Goal: Information Seeking & Learning: Learn about a topic

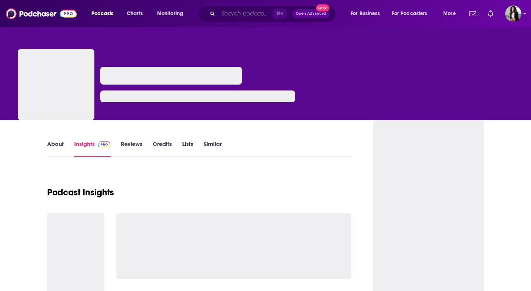
click at [237, 14] on input "Search podcasts, credits, & more..." at bounding box center [245, 14] width 55 height 12
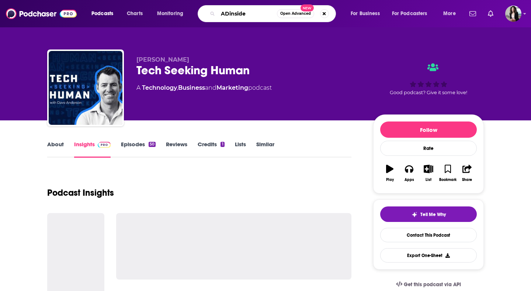
type input "ADinsider"
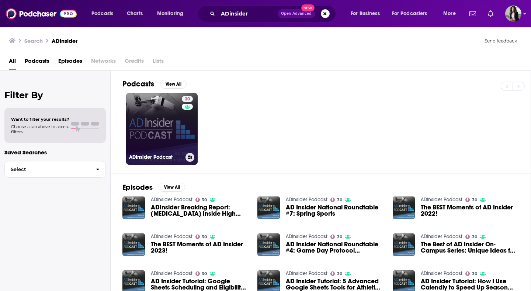
click at [153, 149] on link "30 ADInsider Podcast" at bounding box center [162, 129] width 72 height 72
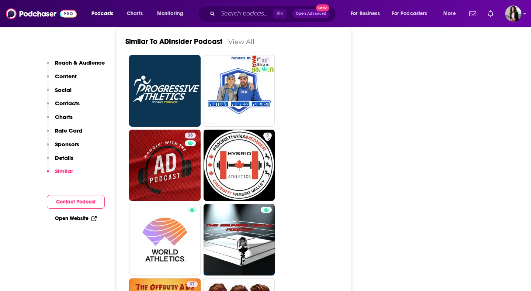
scroll to position [1285, 0]
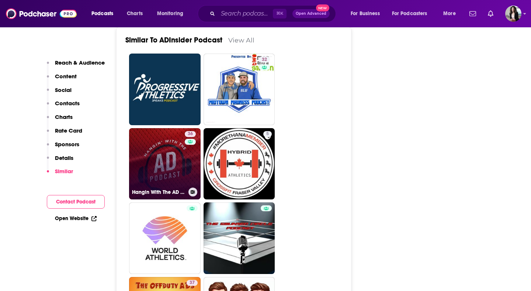
click at [165, 128] on link "36 Hangin With The AD Podcast" at bounding box center [165, 164] width 72 height 72
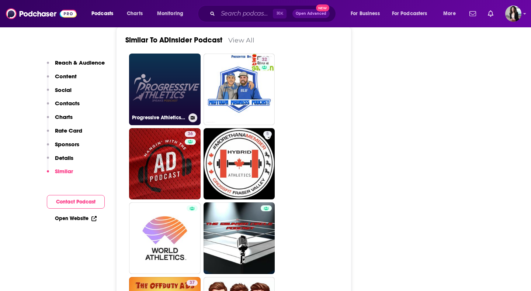
click at [163, 60] on link "Progressive Athletics: 3Peaks Fitness Podcast" at bounding box center [165, 89] width 72 height 72
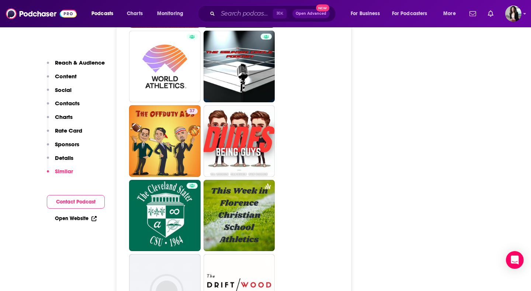
scroll to position [1460, 0]
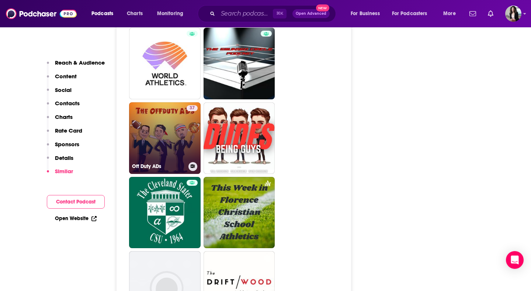
click at [174, 102] on link "37 Off Duty ADs" at bounding box center [165, 138] width 72 height 72
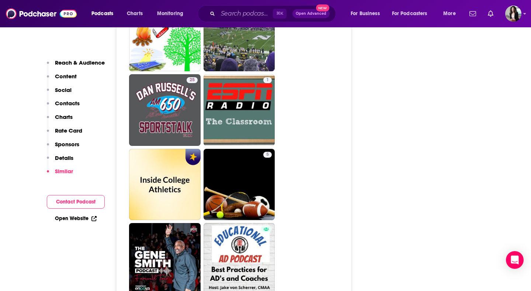
scroll to position [1786, 0]
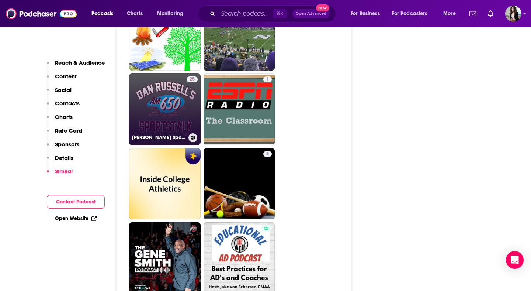
click at [160, 73] on link "25 Dan Russell SportsTalk" at bounding box center [165, 109] width 72 height 72
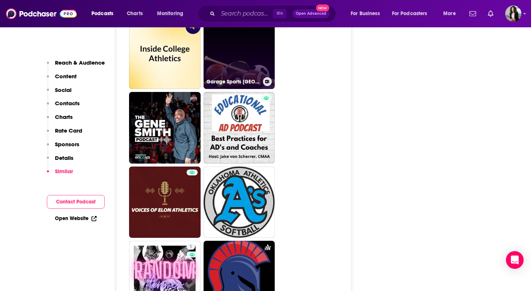
scroll to position [1919, 0]
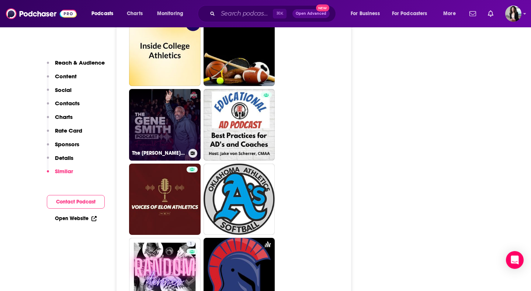
click at [169, 100] on link "The Gene Smith Podcast" at bounding box center [165, 125] width 72 height 72
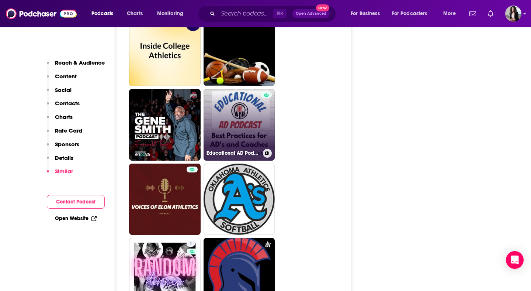
click at [249, 96] on link "Educational AD Podcast" at bounding box center [240, 125] width 72 height 72
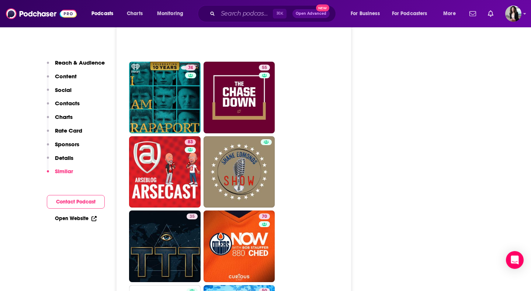
scroll to position [2494, 0]
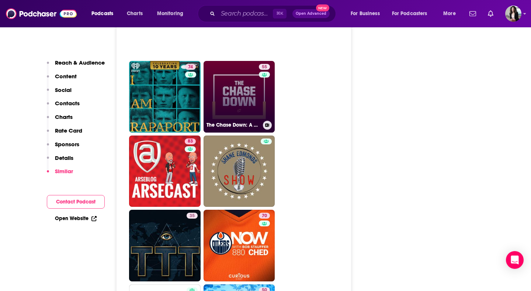
click at [242, 62] on link "55 The Chase Down: A Cleveland Cavaliers Pod" at bounding box center [240, 97] width 72 height 72
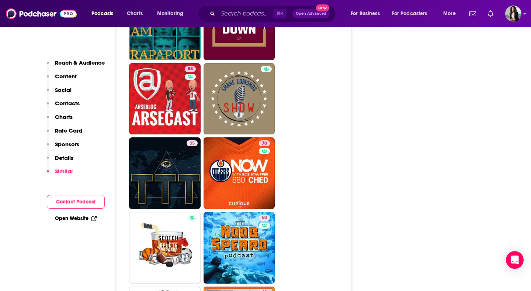
scroll to position [2566, 0]
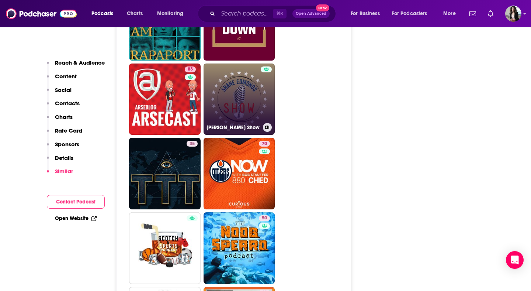
click at [248, 77] on link "[PERSON_NAME] Show" at bounding box center [240, 99] width 72 height 72
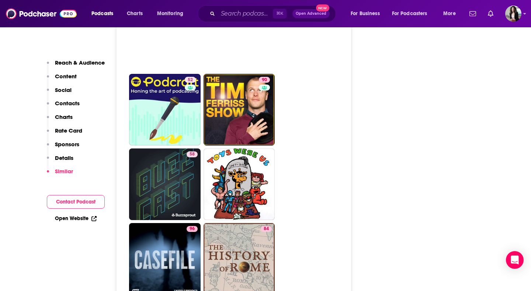
scroll to position [3332, 0]
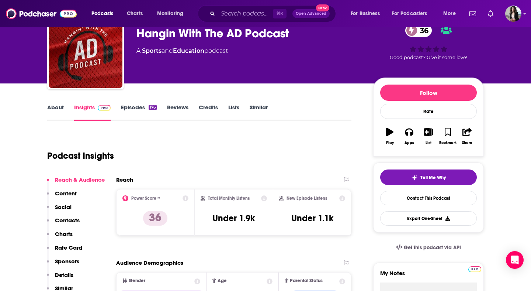
scroll to position [76, 0]
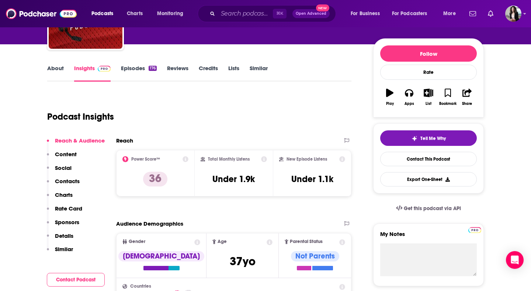
click at [49, 67] on link "About" at bounding box center [55, 73] width 17 height 17
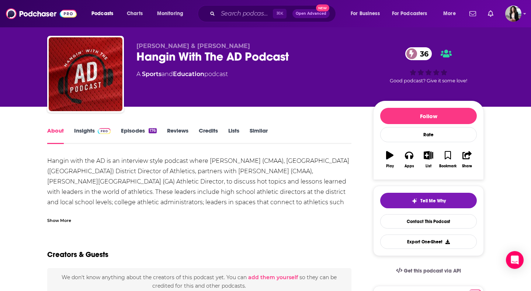
scroll to position [14, 0]
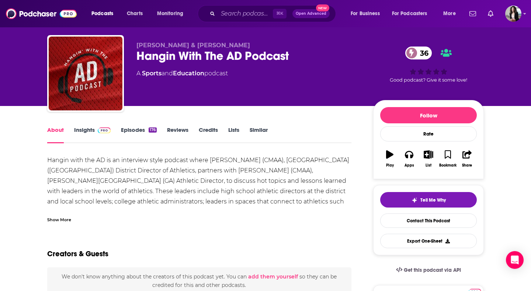
click at [68, 219] on div "Show More" at bounding box center [59, 218] width 24 height 7
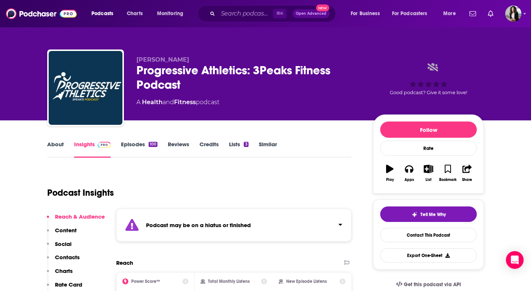
click at [147, 144] on link "Episodes 100" at bounding box center [139, 149] width 37 height 17
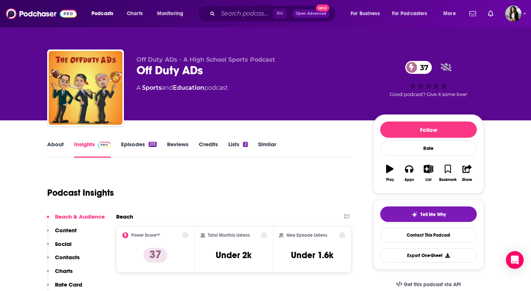
click at [138, 152] on link "Episodes 213" at bounding box center [139, 149] width 36 height 17
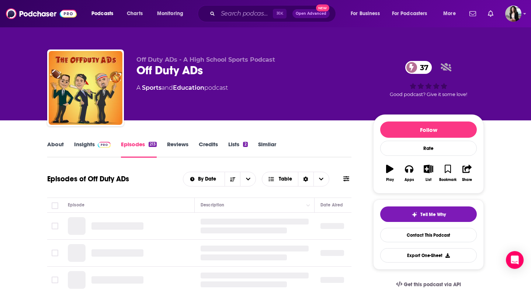
click at [60, 147] on link "About" at bounding box center [55, 149] width 17 height 17
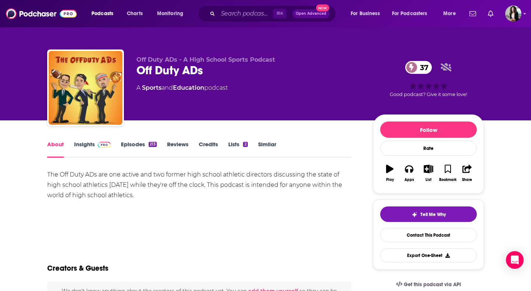
click at [88, 150] on link "Insights" at bounding box center [92, 149] width 37 height 17
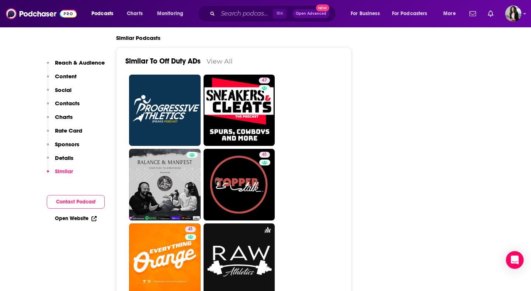
scroll to position [1201, 0]
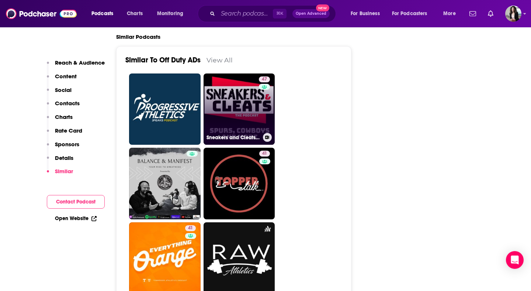
click at [251, 100] on link "47 Sneakers and Cleats: Spurs, Cowboys and more" at bounding box center [240, 109] width 72 height 72
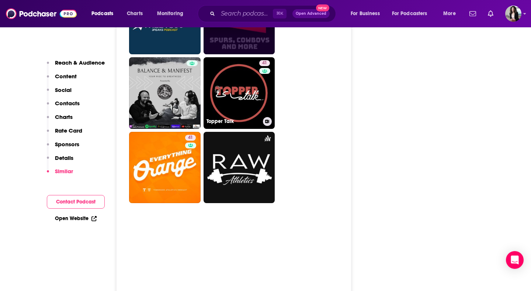
scroll to position [1292, 0]
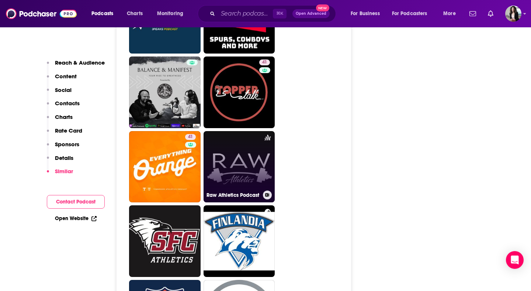
click at [247, 146] on link "Raw Athletics Podcast" at bounding box center [240, 167] width 72 height 72
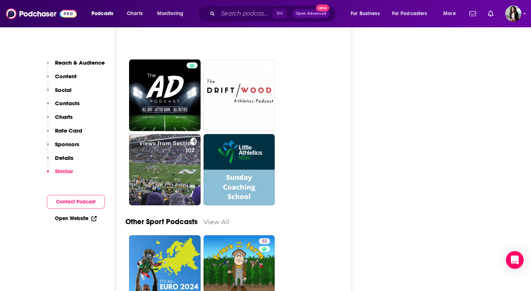
scroll to position [1959, 0]
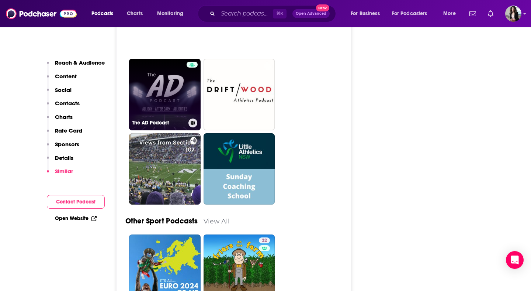
click at [174, 66] on link "The AD Podcast" at bounding box center [165, 95] width 72 height 72
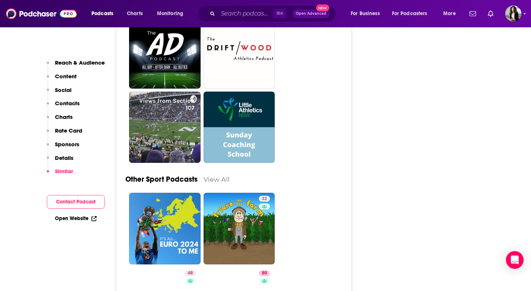
scroll to position [2011, 0]
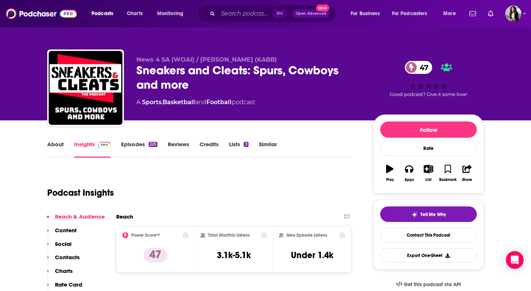
click at [57, 154] on link "About" at bounding box center [55, 149] width 17 height 17
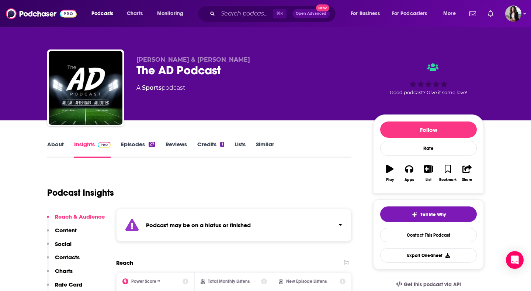
click at [136, 155] on link "Episodes 27" at bounding box center [138, 149] width 34 height 17
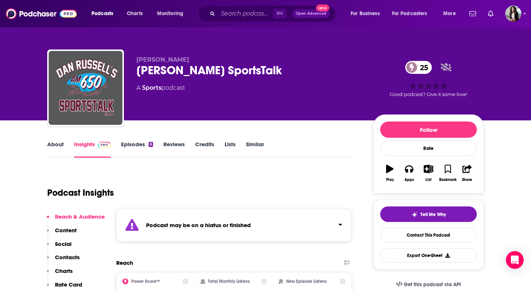
click at [150, 141] on link "Episodes 6" at bounding box center [137, 149] width 32 height 17
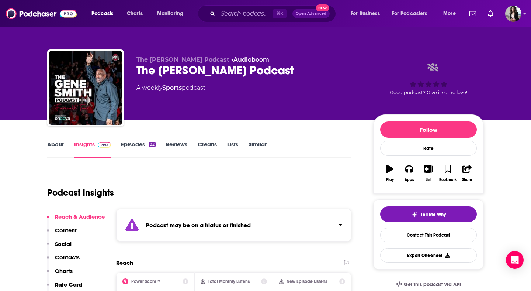
click at [146, 143] on link "Episodes 82" at bounding box center [138, 149] width 35 height 17
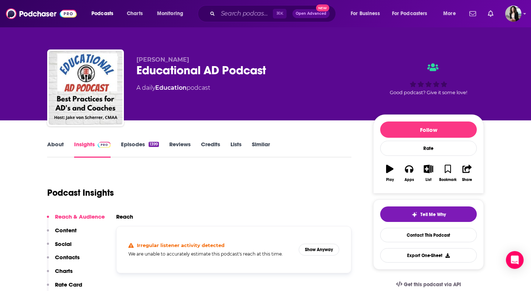
click at [136, 151] on link "Episodes 1399" at bounding box center [140, 149] width 38 height 17
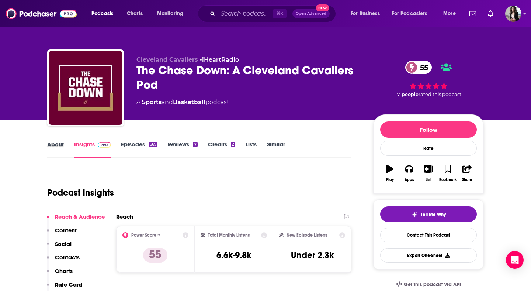
click at [65, 143] on div "About" at bounding box center [60, 149] width 27 height 17
click at [47, 149] on link "About" at bounding box center [55, 149] width 17 height 17
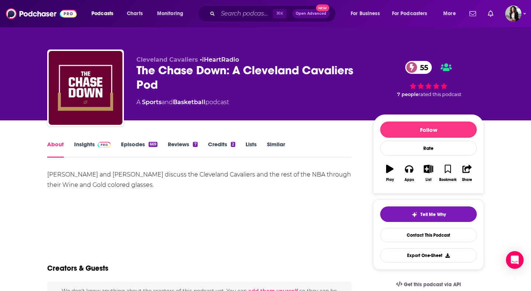
click at [53, 148] on link "About" at bounding box center [55, 149] width 17 height 17
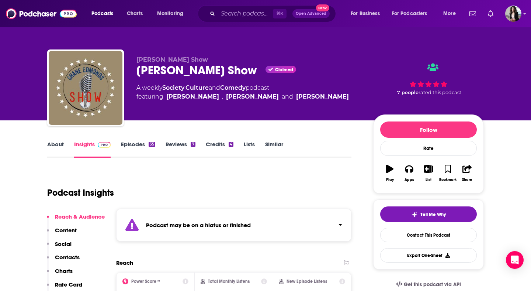
click at [138, 149] on link "Episodes 35" at bounding box center [138, 149] width 34 height 17
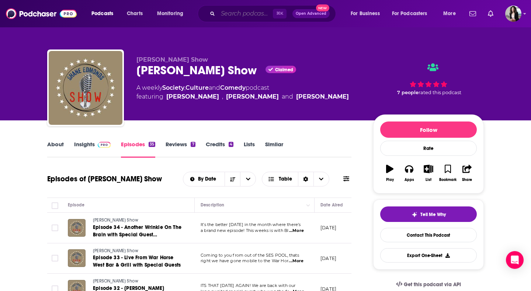
click at [258, 12] on input "Search podcasts, credits, & more..." at bounding box center [245, 14] width 55 height 12
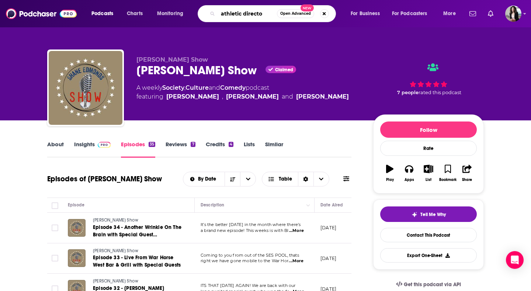
type input "athletic director"
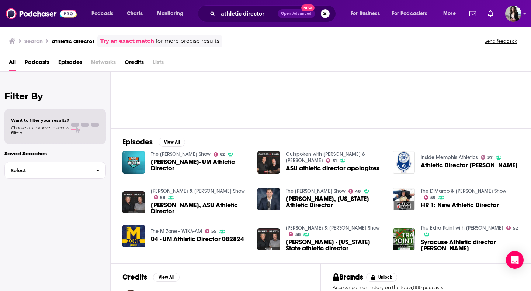
scroll to position [47, 0]
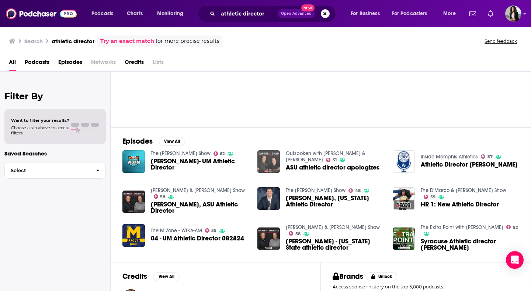
click at [272, 162] on img "ASU athletic director apologizes" at bounding box center [268, 161] width 22 height 22
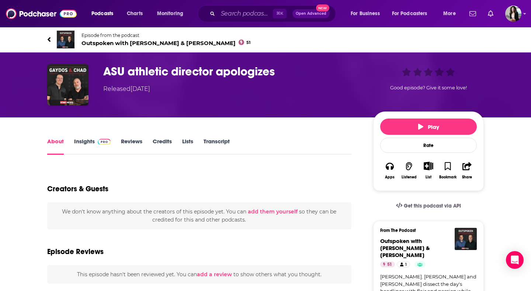
click at [93, 144] on link "Insights" at bounding box center [92, 146] width 37 height 17
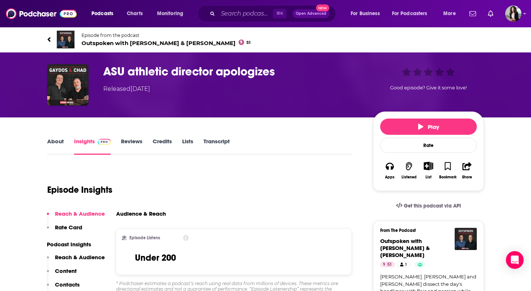
click at [141, 41] on span "Outspoken with [PERSON_NAME] & [PERSON_NAME] 51" at bounding box center [166, 42] width 169 height 7
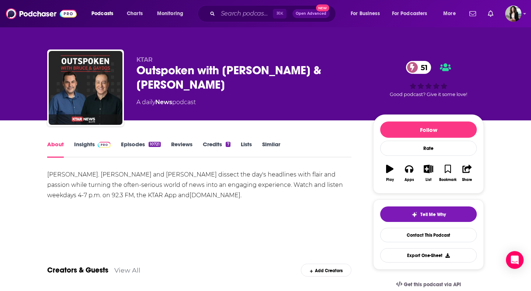
click at [85, 153] on link "Insights" at bounding box center [92, 149] width 37 height 17
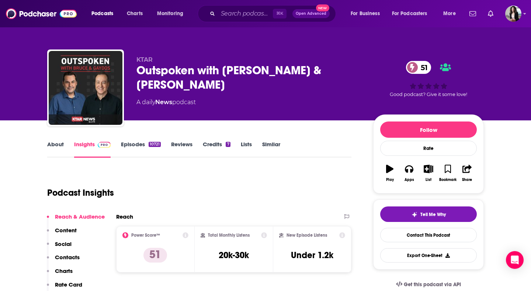
click at [129, 153] on link "Episodes 10721" at bounding box center [141, 149] width 40 height 17
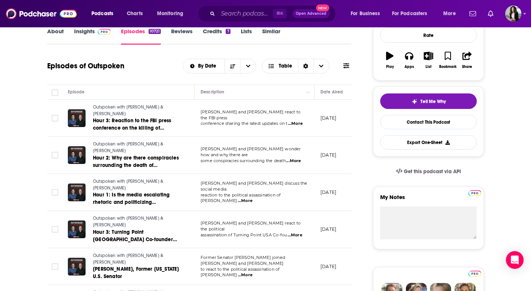
scroll to position [113, 0]
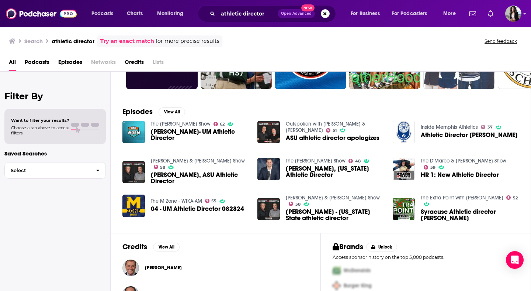
scroll to position [82, 0]
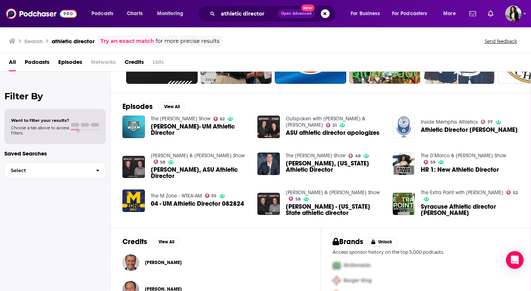
click at [400, 131] on img "Athletic Director Laird Veatch" at bounding box center [404, 126] width 22 height 22
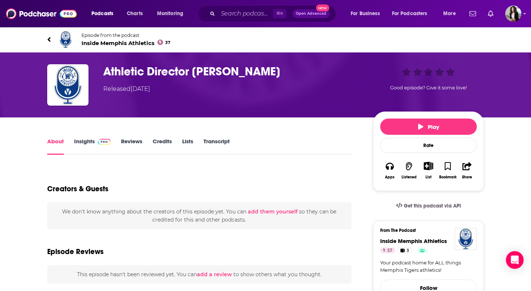
click at [126, 44] on span "Inside Memphis Athletics 37" at bounding box center [126, 42] width 89 height 7
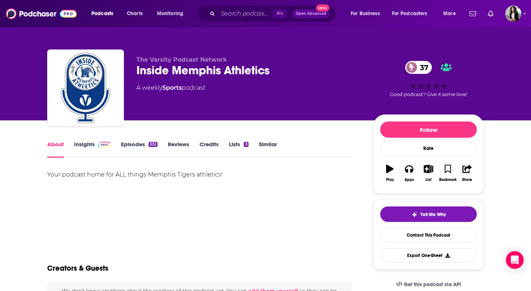
click at [258, 187] on div "Your podcast home for ALL things Memphis Tigers athletics!" at bounding box center [199, 195] width 304 height 52
click at [73, 150] on div "About" at bounding box center [60, 149] width 27 height 17
click at [85, 143] on link "Insights" at bounding box center [92, 149] width 37 height 17
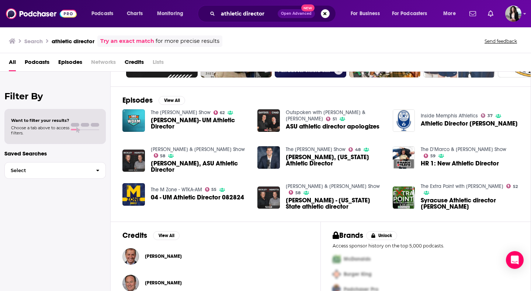
scroll to position [93, 0]
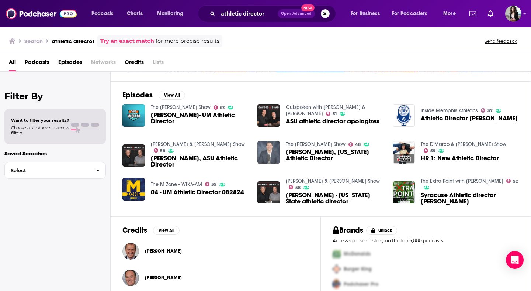
click at [270, 148] on img "Rick George, Colorado Athletic Director" at bounding box center [268, 152] width 22 height 22
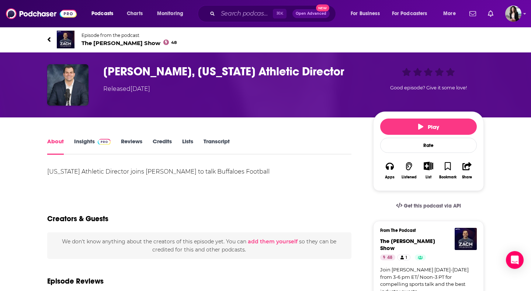
click at [112, 45] on span "The [PERSON_NAME] Show 48" at bounding box center [129, 42] width 95 height 7
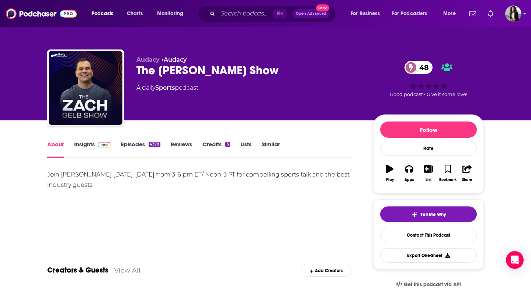
click at [102, 148] on link "Insights" at bounding box center [92, 149] width 37 height 17
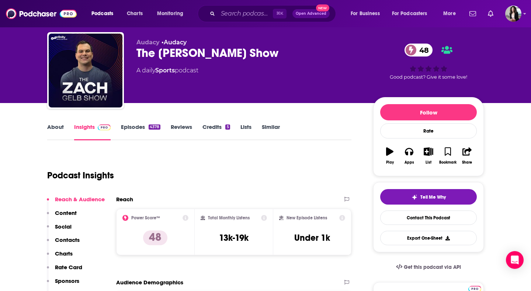
scroll to position [18, 0]
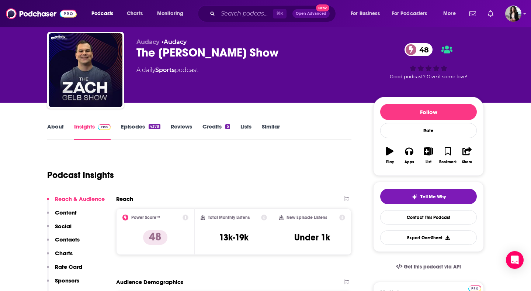
click at [134, 132] on link "Episodes 4378" at bounding box center [140, 131] width 39 height 17
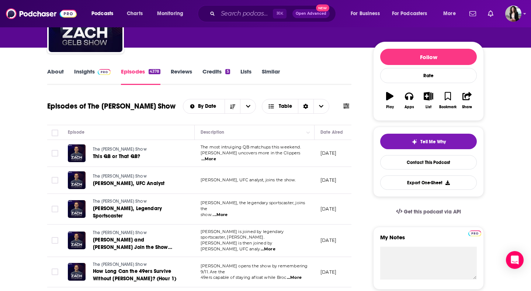
scroll to position [66, 0]
